Goal: Find contact information: Find contact information

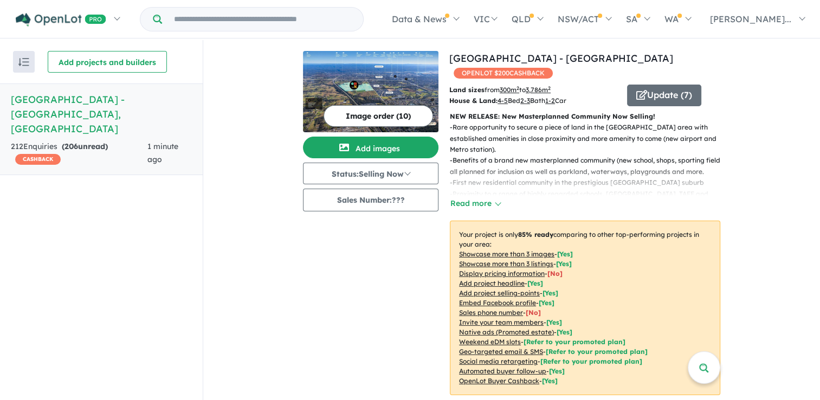
drag, startPoint x: 813, startPoint y: 68, endPoint x: 816, endPoint y: 87, distance: 19.3
click at [816, 87] on div "View all projects in your account [GEOGRAPHIC_DATA] - [GEOGRAPHIC_DATA] OPENLOT…" at bounding box center [511, 221] width 617 height 362
drag, startPoint x: 816, startPoint y: 87, endPoint x: 812, endPoint y: 114, distance: 27.4
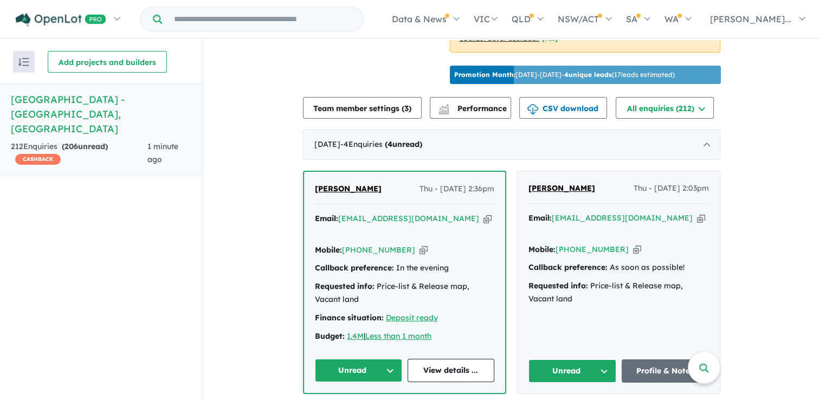
scroll to position [349, 0]
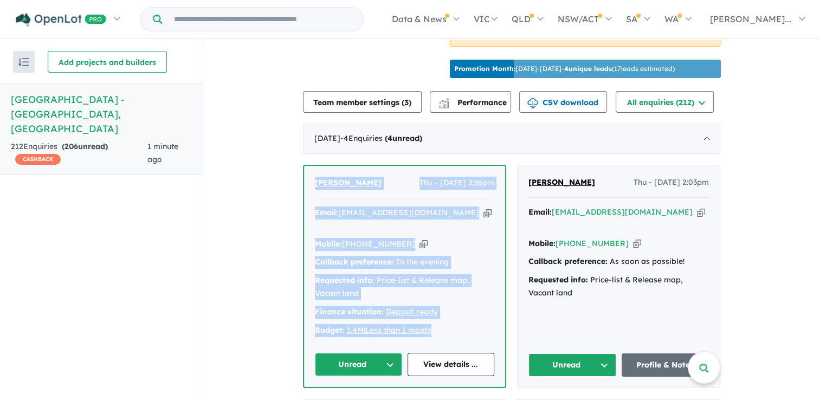
drag, startPoint x: 444, startPoint y: 329, endPoint x: 308, endPoint y: 191, distance: 193.2
click at [308, 191] on div "[PERSON_NAME] Thu - [DATE] 2:36pm Email: [EMAIL_ADDRESS][DOMAIN_NAME] Copied! M…" at bounding box center [404, 276] width 201 height 221
drag, startPoint x: 308, startPoint y: 191, endPoint x: 323, endPoint y: 194, distance: 15.4
copy div "[PERSON_NAME] Thu - [DATE] 2:36pm Email: [EMAIL_ADDRESS][DOMAIN_NAME] Copied! M…"
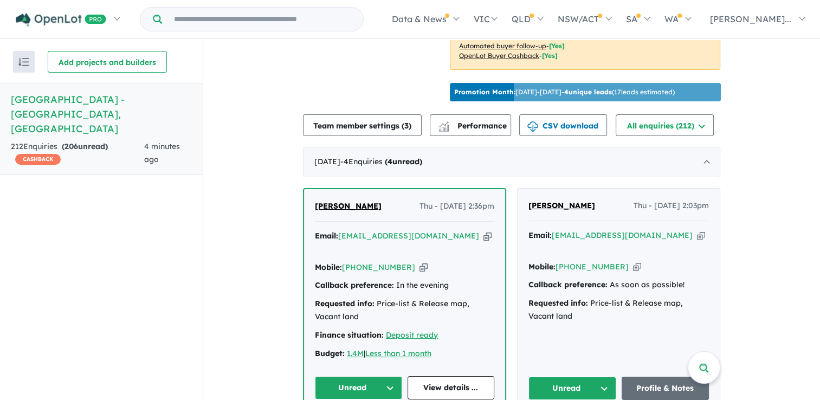
scroll to position [375, 0]
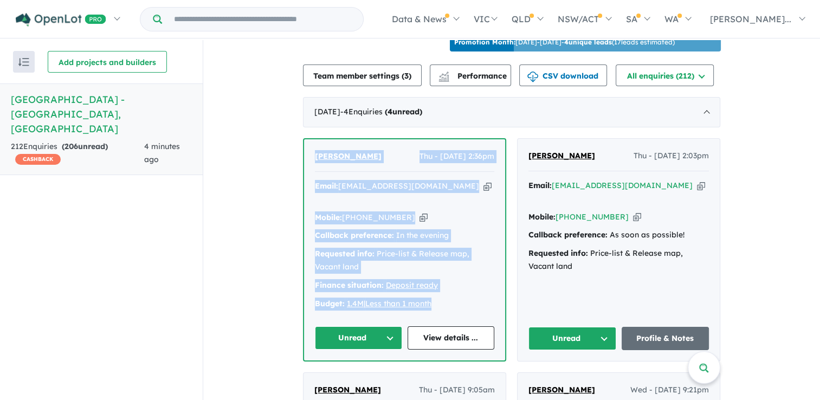
drag, startPoint x: 445, startPoint y: 300, endPoint x: 302, endPoint y: 164, distance: 197.8
click at [304, 164] on div "[PERSON_NAME] Thu - [DATE] 2:36pm Email: [EMAIL_ADDRESS][DOMAIN_NAME] Copied! M…" at bounding box center [404, 249] width 201 height 221
drag, startPoint x: 302, startPoint y: 164, endPoint x: 341, endPoint y: 164, distance: 39.0
copy div "[PERSON_NAME] Thu - [DATE] 2:36pm Email: [EMAIL_ADDRESS][DOMAIN_NAME] Copied! M…"
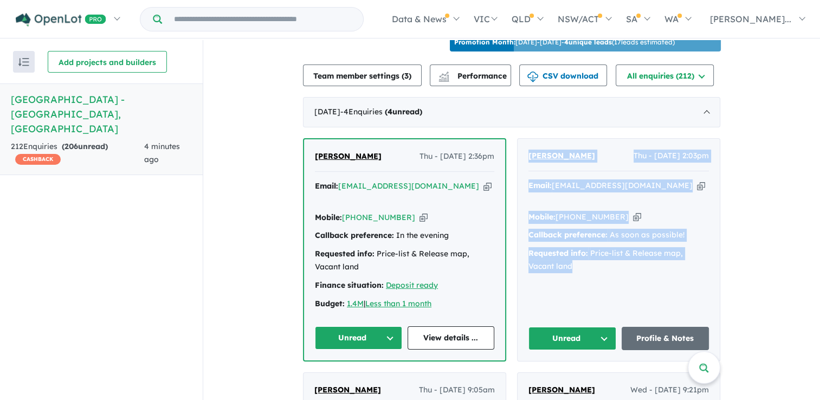
drag, startPoint x: 592, startPoint y: 269, endPoint x: 511, endPoint y: 157, distance: 138.1
click at [511, 157] on div "[PERSON_NAME] Thu - [DATE] 2:36pm Email: [EMAIL_ADDRESS][DOMAIN_NAME] Copied! M…" at bounding box center [511, 348] width 417 height 420
drag, startPoint x: 511, startPoint y: 157, endPoint x: 559, endPoint y: 164, distance: 49.2
copy div "[PERSON_NAME] Thu - [DATE] 2:03pm Email: [EMAIL_ADDRESS][DOMAIN_NAME] Copied! M…"
